Goal: Information Seeking & Learning: Learn about a topic

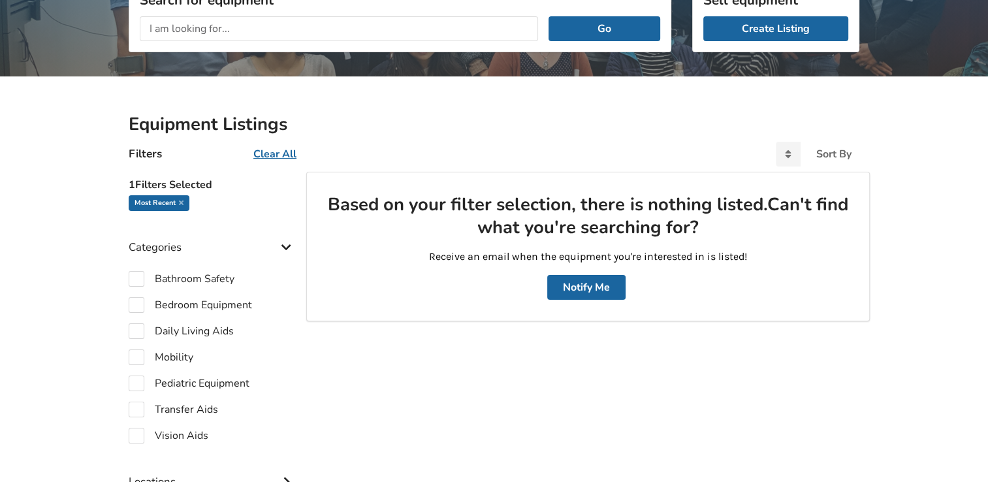
click at [274, 155] on u "Clear All" at bounding box center [274, 154] width 43 height 14
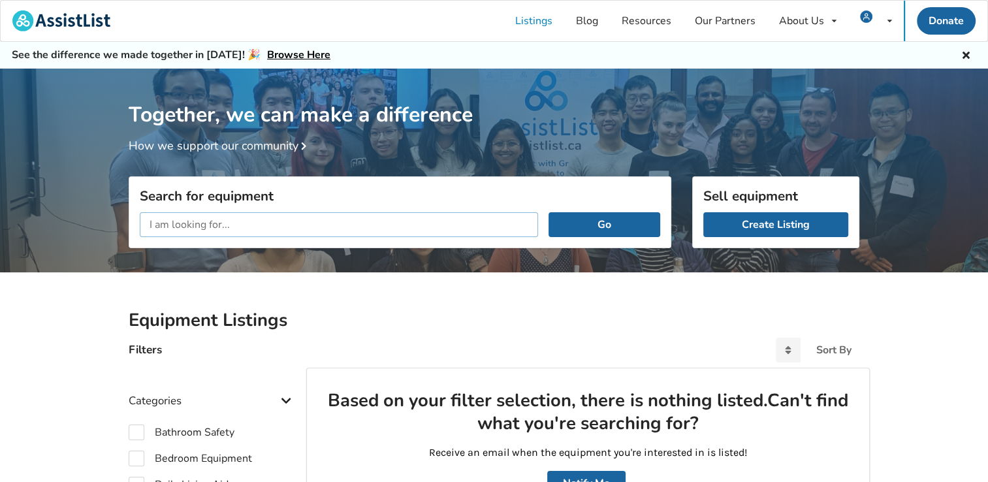
click at [175, 223] on input "text" at bounding box center [339, 224] width 398 height 25
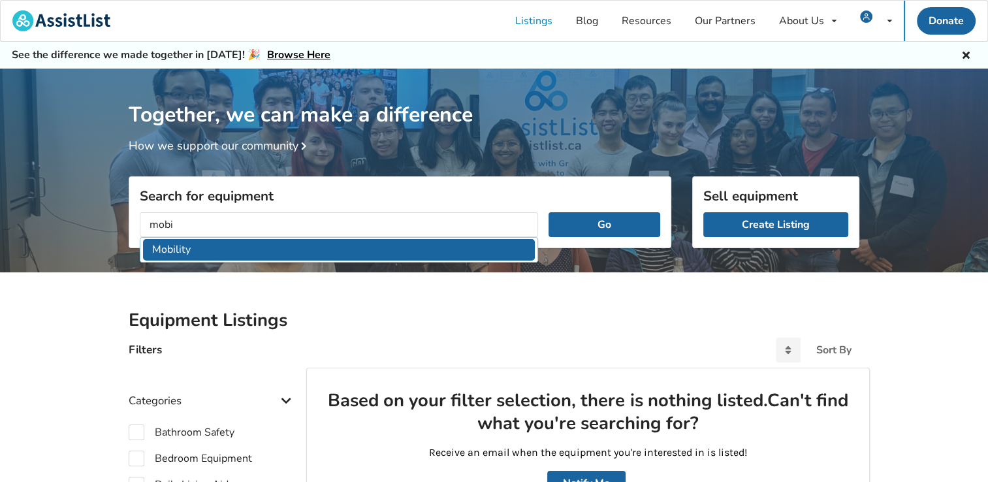
click at [191, 244] on li "Mobility" at bounding box center [339, 250] width 392 height 22
type input "Mobility"
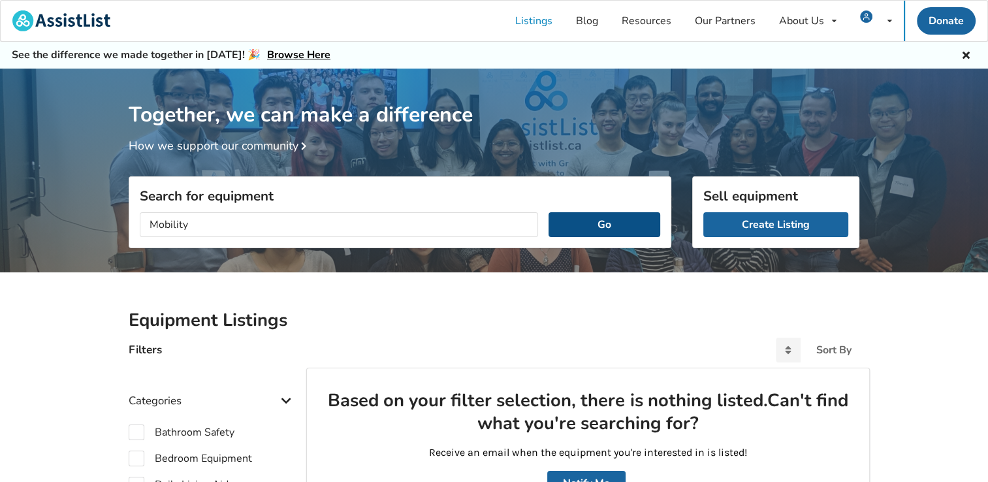
click at [599, 224] on button "Go" at bounding box center [604, 224] width 112 height 25
checkbox input "true"
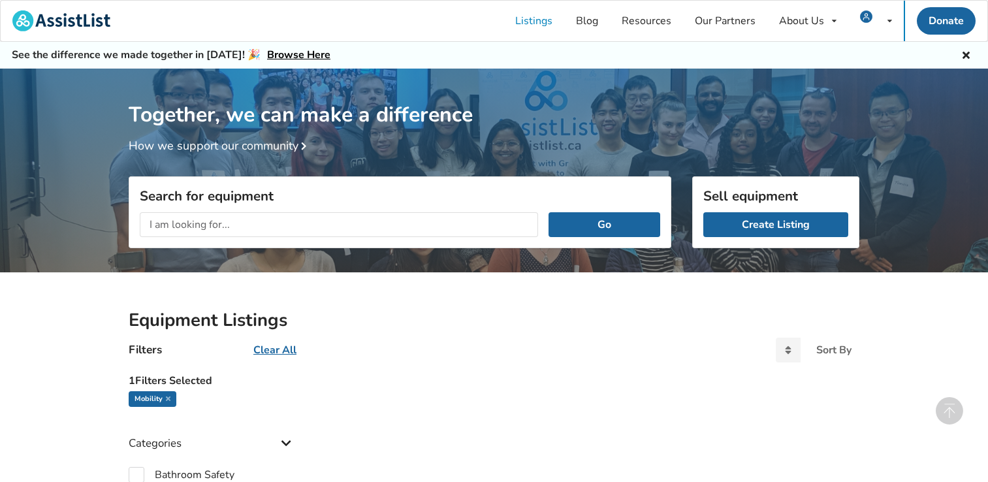
scroll to position [509, 0]
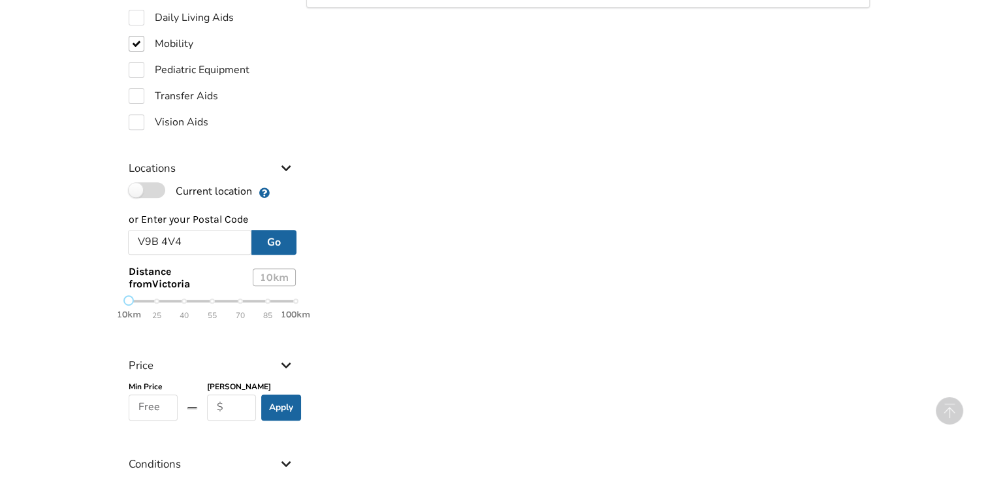
click at [157, 187] on label "Current location" at bounding box center [190, 190] width 123 height 17
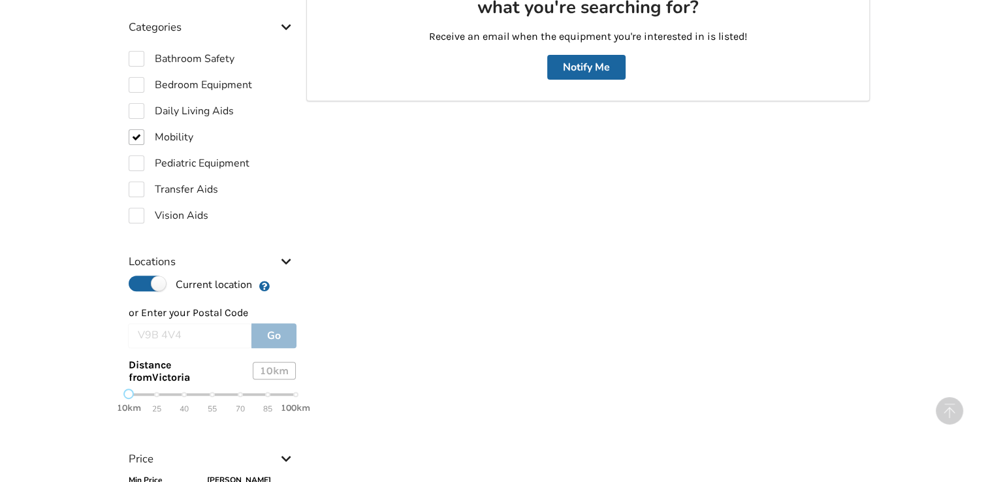
scroll to position [457, 0]
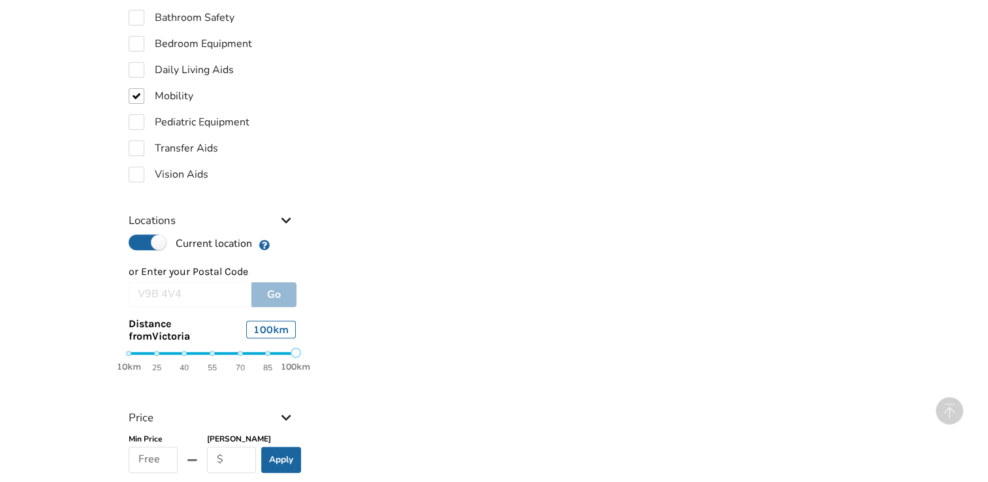
click at [293, 351] on div "10km 25 40 55 70 85 100km" at bounding box center [212, 360] width 167 height 23
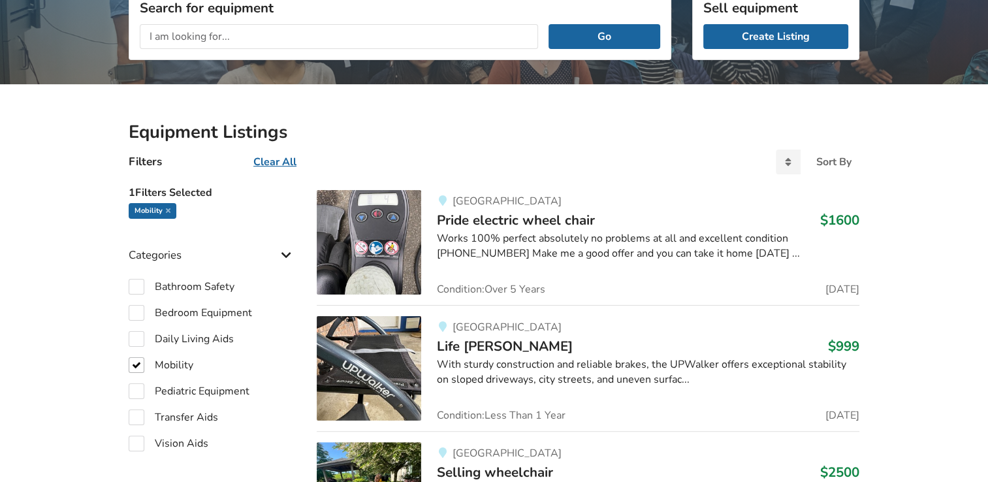
scroll to position [0, 0]
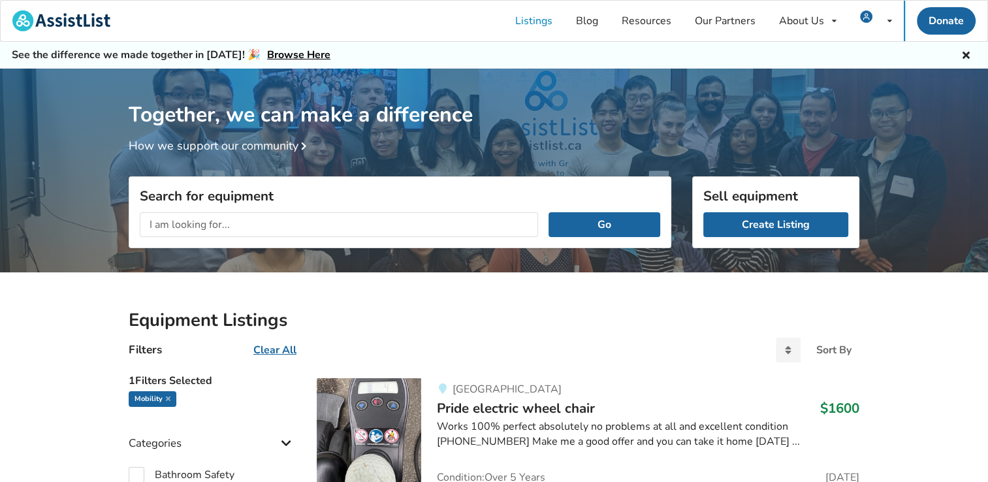
click at [224, 225] on input "text" at bounding box center [339, 224] width 398 height 25
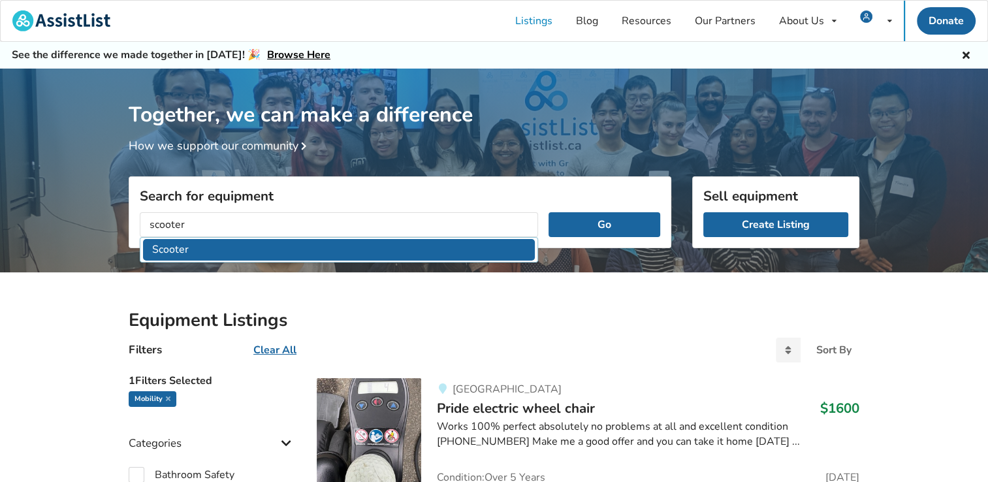
click at [178, 244] on li "Scooter" at bounding box center [339, 250] width 392 height 22
type input "Scooter"
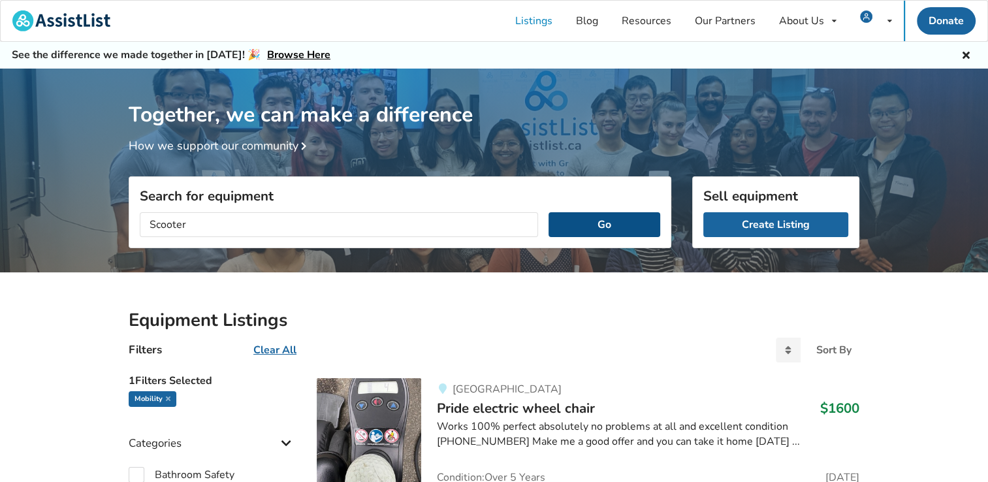
click at [619, 226] on button "Go" at bounding box center [604, 224] width 112 height 25
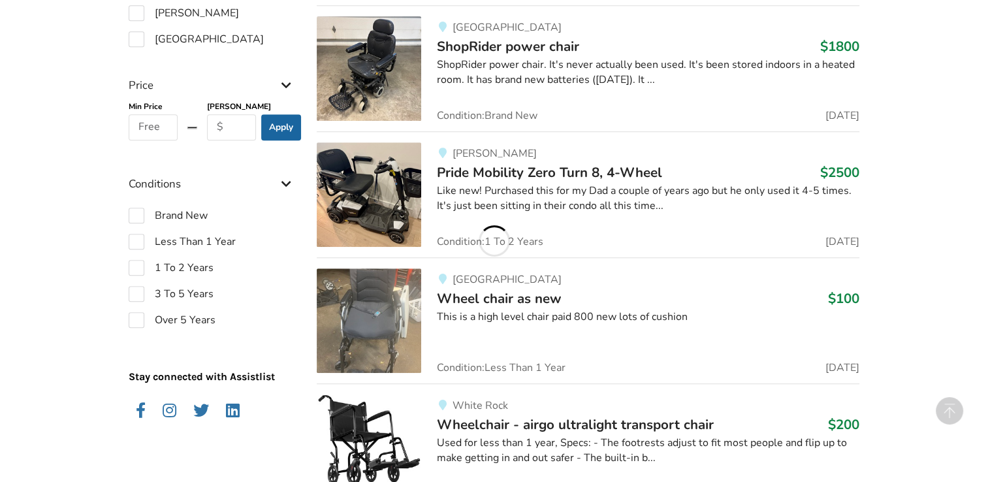
scroll to position [849, 0]
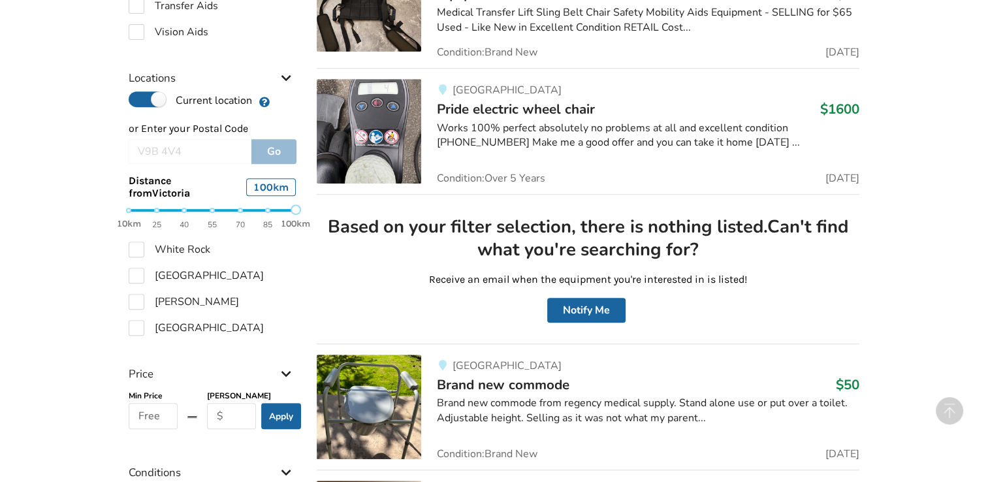
scroll to position [590, 0]
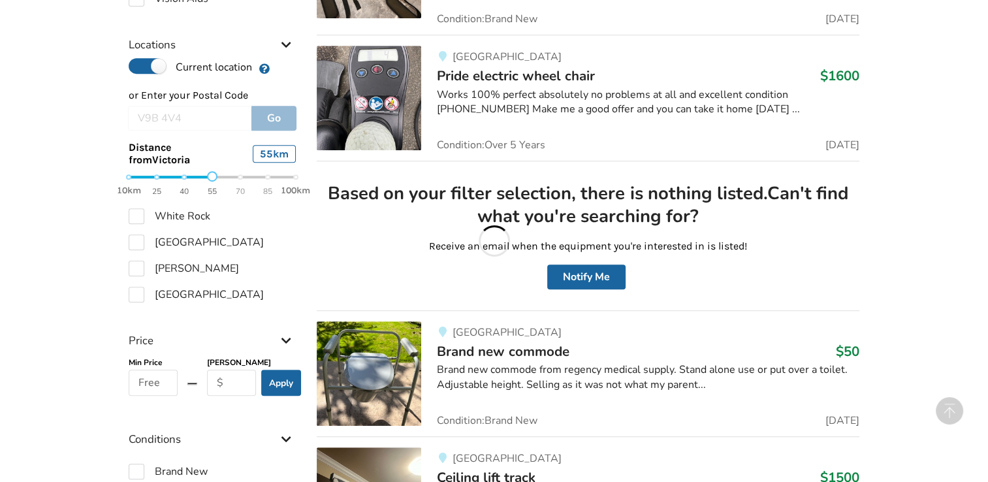
click at [213, 176] on div "10km 25 40 55 70 85 100km" at bounding box center [212, 183] width 167 height 23
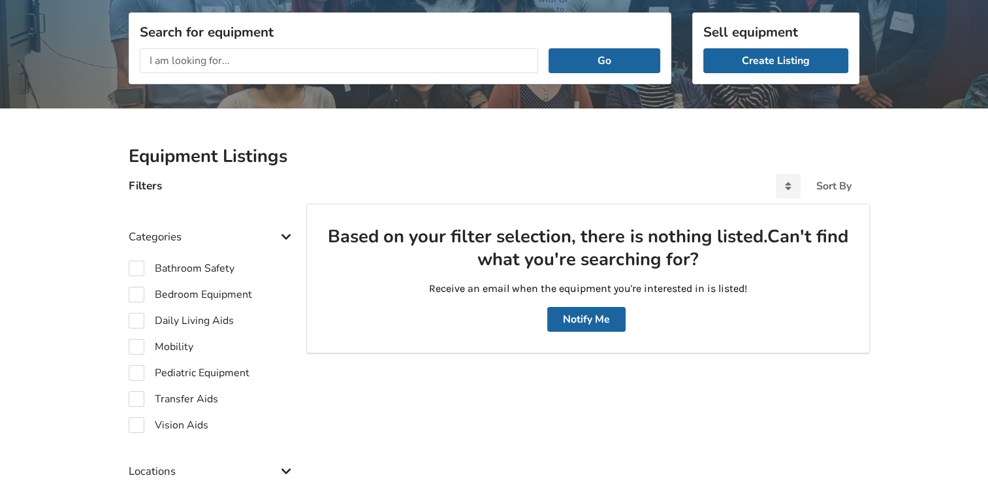
scroll to position [0, 0]
